Goal: Task Accomplishment & Management: Manage account settings

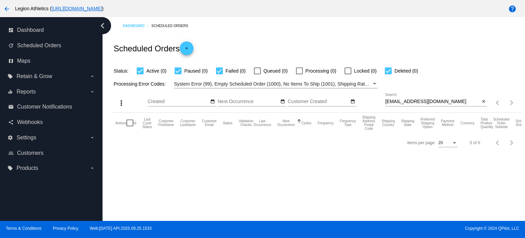
click at [413, 102] on input "[EMAIL_ADDRESS][DOMAIN_NAME]" at bounding box center [432, 101] width 95 height 5
paste input "domraheb8@ao"
type input "[EMAIL_ADDRESS][DOMAIN_NAME]"
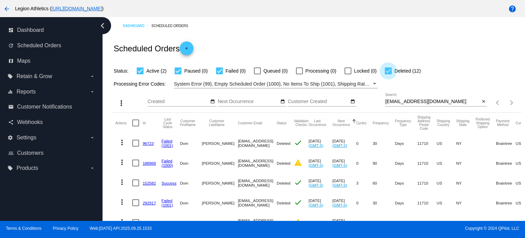
click at [390, 69] on div at bounding box center [388, 70] width 7 height 7
click at [388, 74] on input "Deleted (12)" at bounding box center [388, 74] width 0 height 0
checkbox input "false"
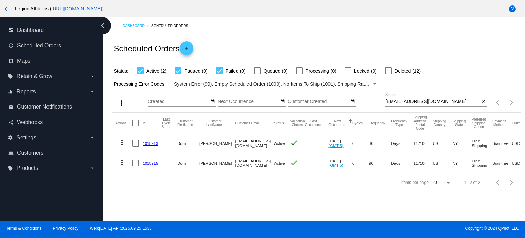
click at [447, 102] on input "domraheb8@aol.com" at bounding box center [432, 101] width 95 height 5
paste input "eedhopes@msn"
type input "[EMAIL_ADDRESS][DOMAIN_NAME]"
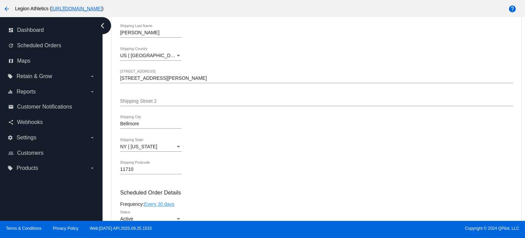
scroll to position [342, 0]
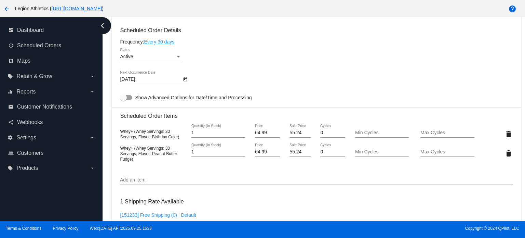
click at [185, 79] on icon "Open calendar" at bounding box center [186, 79] width 4 height 4
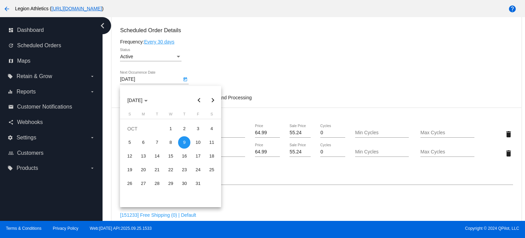
click at [212, 96] on button "Next month" at bounding box center [213, 100] width 14 height 14
click at [130, 153] on div "9" at bounding box center [129, 156] width 12 height 12
type input "11/9/2025"
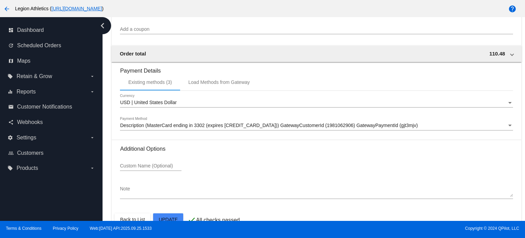
scroll to position [626, 0]
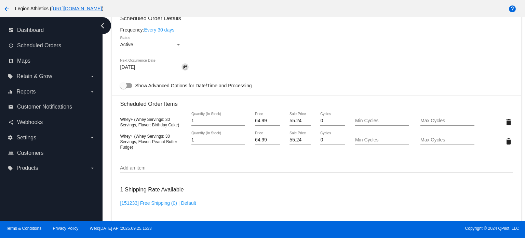
scroll to position [216, 0]
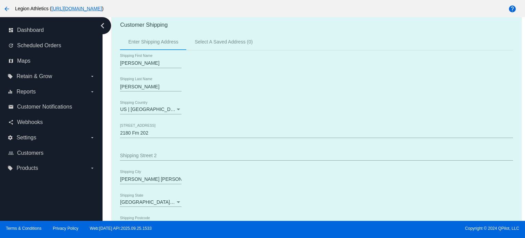
scroll to position [173, 0]
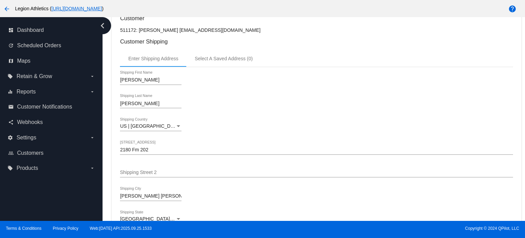
click at [158, 148] on input "2180 Fm 202" at bounding box center [316, 149] width 393 height 5
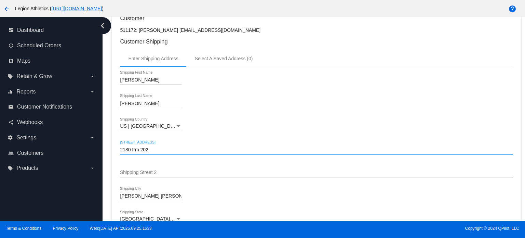
click at [158, 148] on input "2180 Fm 202" at bounding box center [316, 149] width 393 height 5
paste input "[EMAIL_ADDRESS][DOMAIN_NAME]"
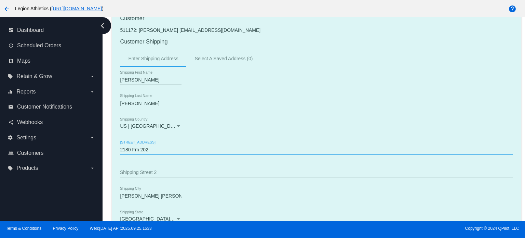
paste input "[STREET_ADDRESS]"
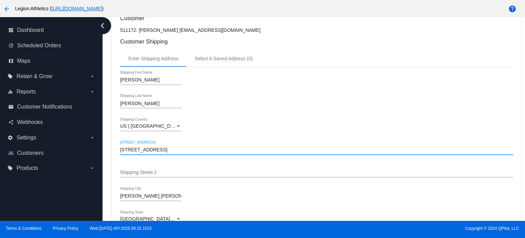
type input "[STREET_ADDRESS]"
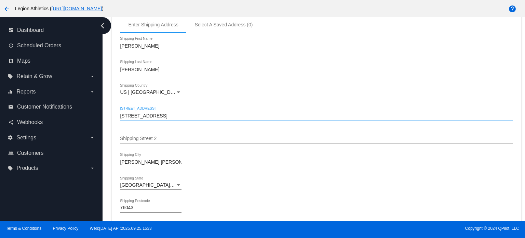
scroll to position [241, 0]
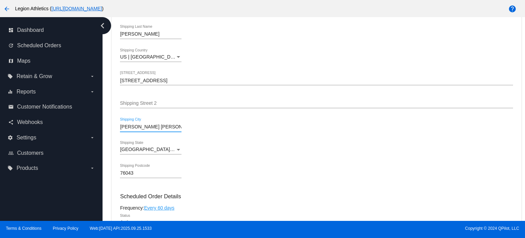
drag, startPoint x: 146, startPoint y: 127, endPoint x: 116, endPoint y: 128, distance: 29.4
paste input "Sunnyvale"
type input "Sunnyvale"
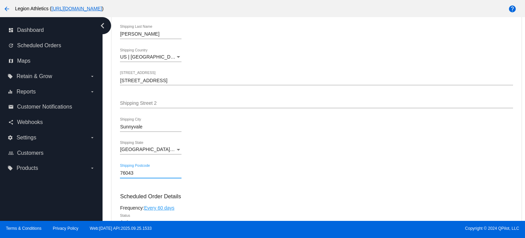
drag, startPoint x: 135, startPoint y: 175, endPoint x: 118, endPoint y: 175, distance: 16.8
paste input "5182"
type input "75182"
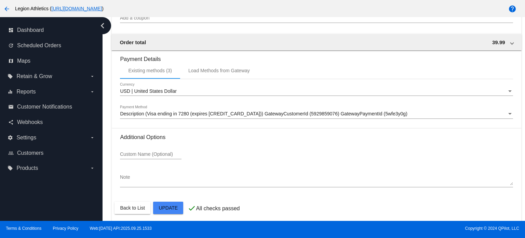
scroll to position [669, 0]
